Goal: Task Accomplishment & Management: Use online tool/utility

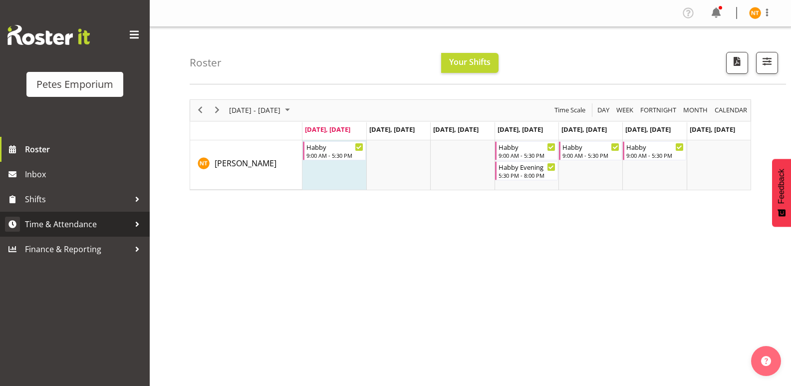
click at [67, 220] on span "Time & Attendance" at bounding box center [77, 224] width 105 height 15
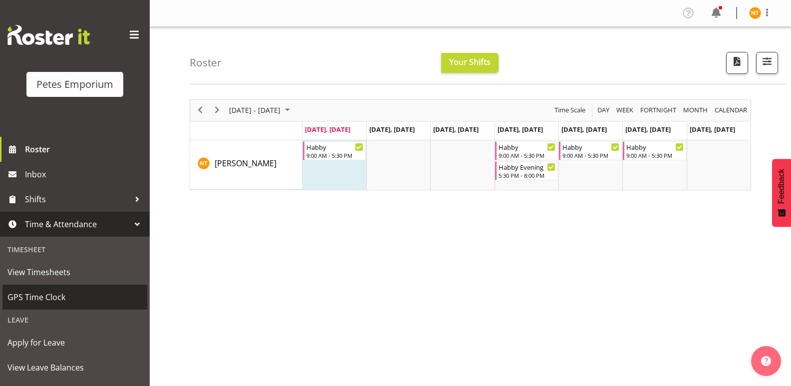
click at [43, 295] on span "GPS Time Clock" at bounding box center [74, 297] width 135 height 15
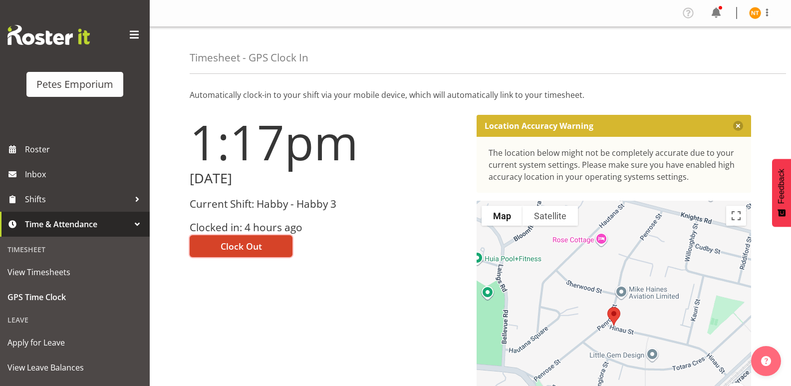
click at [239, 240] on span "Clock Out" at bounding box center [241, 246] width 41 height 13
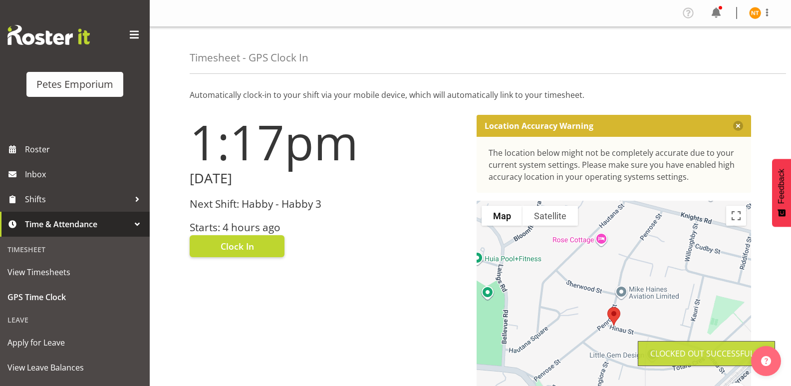
click at [753, 12] on img at bounding box center [755, 13] width 12 height 12
click at [717, 49] on link "Log Out" at bounding box center [725, 52] width 96 height 18
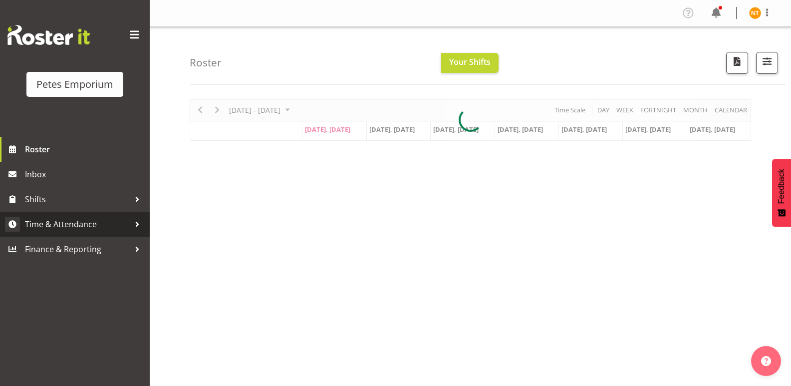
click at [56, 223] on span "Time & Attendance" at bounding box center [77, 224] width 105 height 15
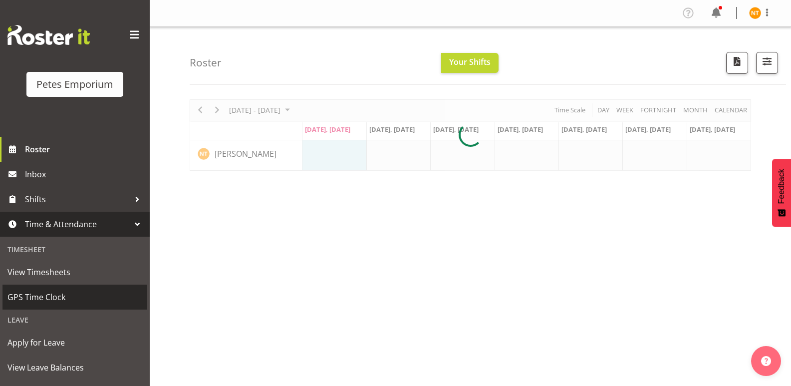
click at [37, 292] on span "GPS Time Clock" at bounding box center [74, 297] width 135 height 15
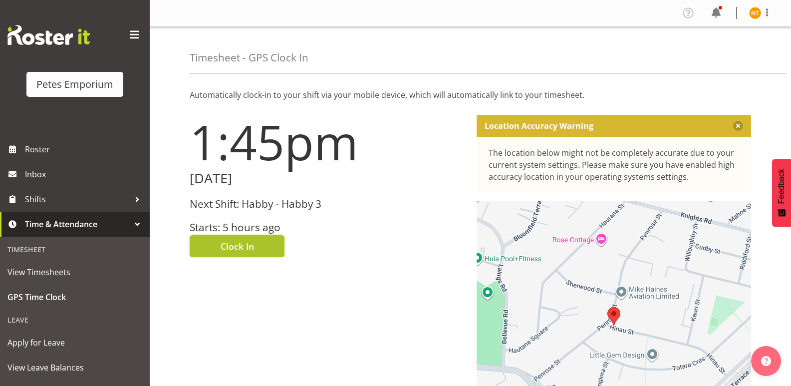
click at [235, 243] on span "Clock In" at bounding box center [237, 246] width 33 height 13
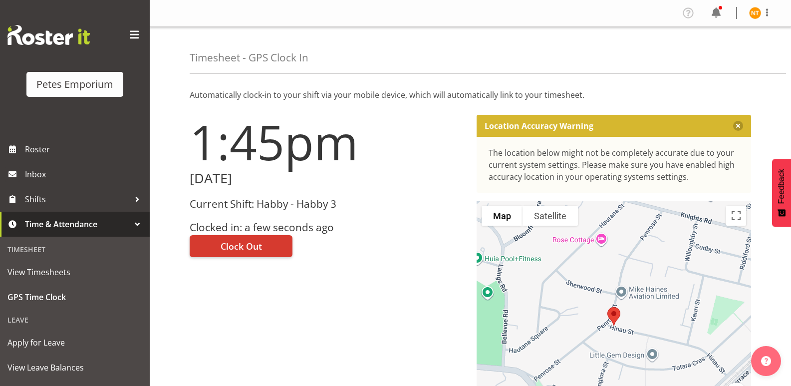
click at [753, 8] on img at bounding box center [755, 13] width 12 height 12
click at [700, 53] on link "Log Out" at bounding box center [725, 52] width 96 height 18
